Goal: Transaction & Acquisition: Purchase product/service

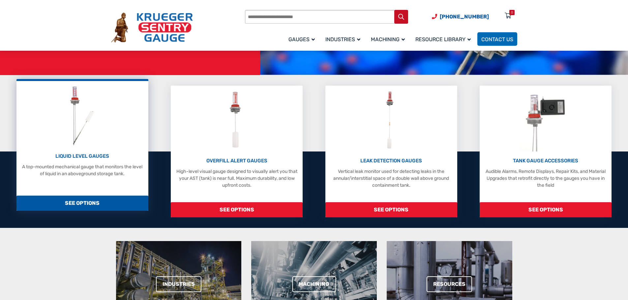
scroll to position [132, 0]
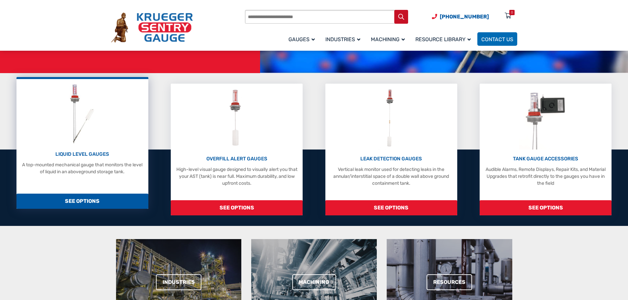
click at [89, 154] on p "LIQUID LEVEL GAUGES" at bounding box center [82, 155] width 125 height 8
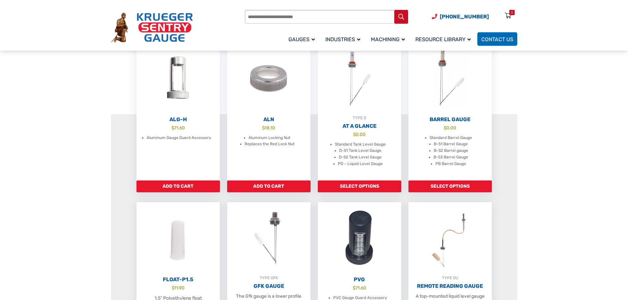
scroll to position [198, 0]
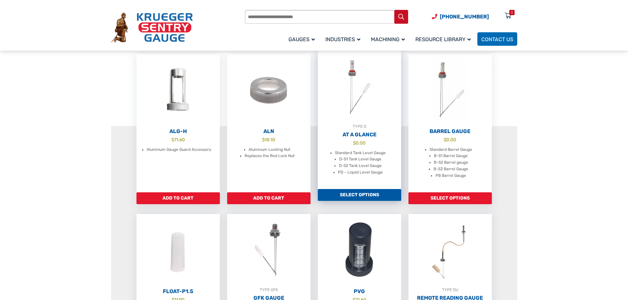
click at [355, 138] on h2 "At A Glance" at bounding box center [359, 134] width 83 height 7
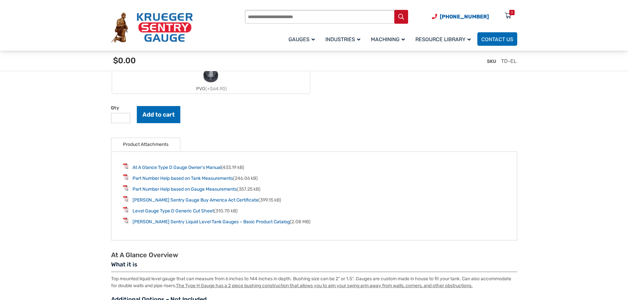
scroll to position [824, 0]
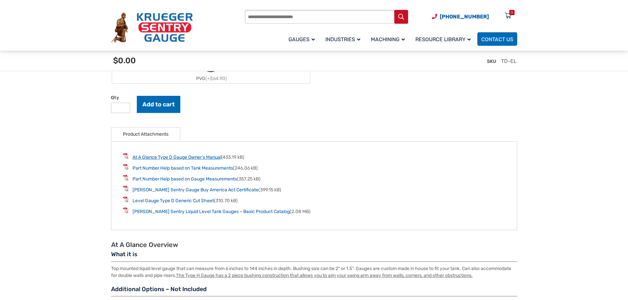
click at [175, 158] on link "At A Glance Type D Gauge Owner’s Manual" at bounding box center [176, 158] width 89 height 6
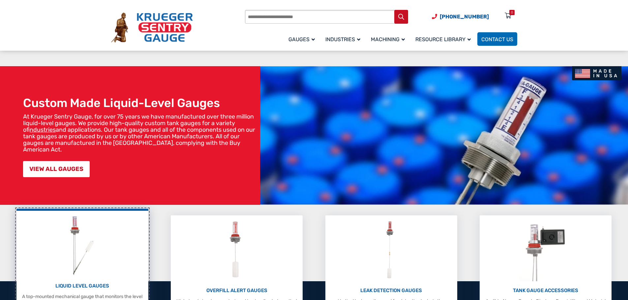
scroll to position [132, 0]
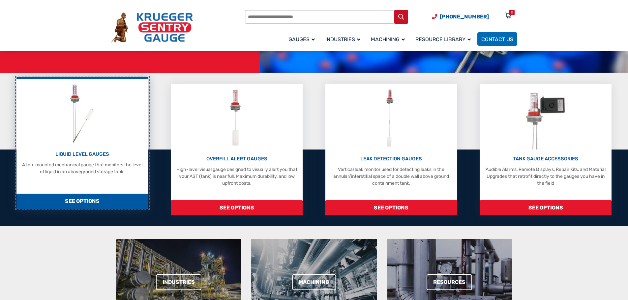
click at [87, 161] on p "A top-mounted mechanical gauge that monitors the level of liquid in an abovegro…" at bounding box center [82, 168] width 125 height 14
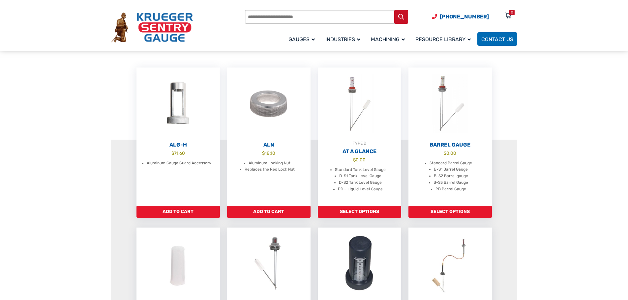
scroll to position [165, 0]
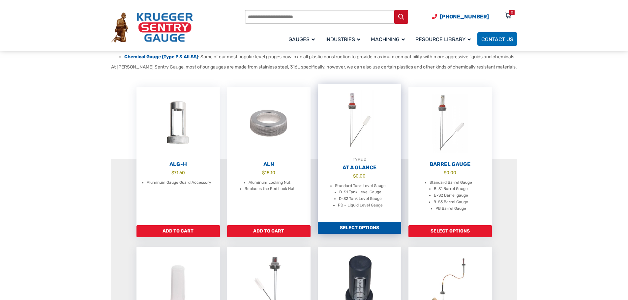
click at [362, 171] on h2 "At A Glance" at bounding box center [359, 167] width 83 height 7
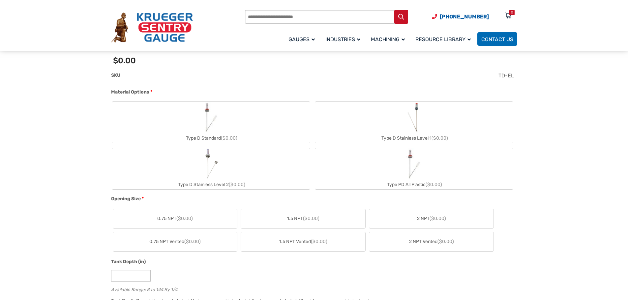
scroll to position [297, 0]
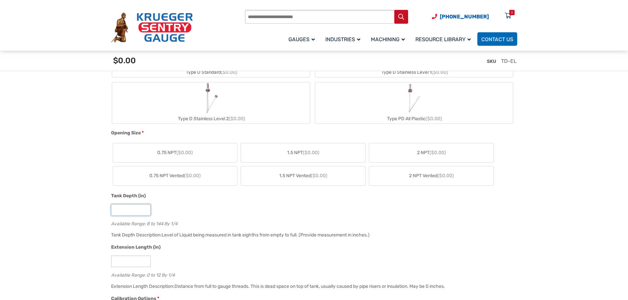
type input "*"
click at [144, 208] on input "*" at bounding box center [131, 210] width 40 height 12
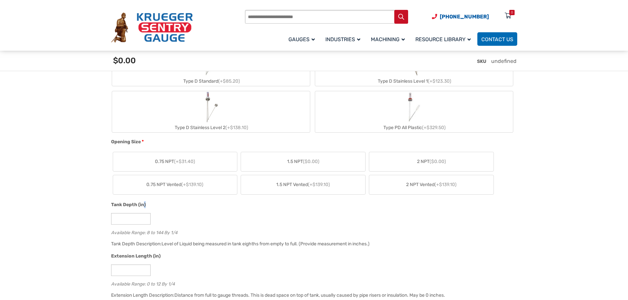
click at [144, 208] on label "Tank Depth (in)" at bounding box center [128, 204] width 35 height 7
click at [144, 213] on input "*" at bounding box center [131, 219] width 40 height 12
click at [144, 208] on label "Tank Depth (in)" at bounding box center [128, 204] width 35 height 7
click at [144, 213] on input "*" at bounding box center [131, 219] width 40 height 12
click at [158, 205] on div "Tank Depth (in)" at bounding box center [312, 205] width 403 height 9
